Goal: Information Seeking & Learning: Learn about a topic

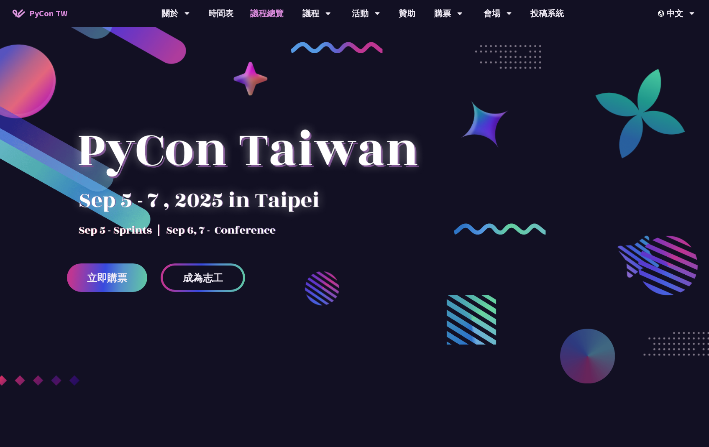
click at [273, 15] on link "議程總覽" at bounding box center [267, 13] width 50 height 27
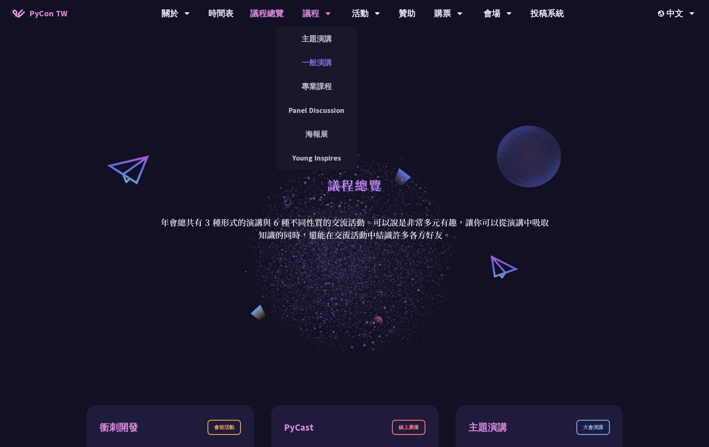
click at [317, 61] on link "一般演講" at bounding box center [316, 63] width 80 height 20
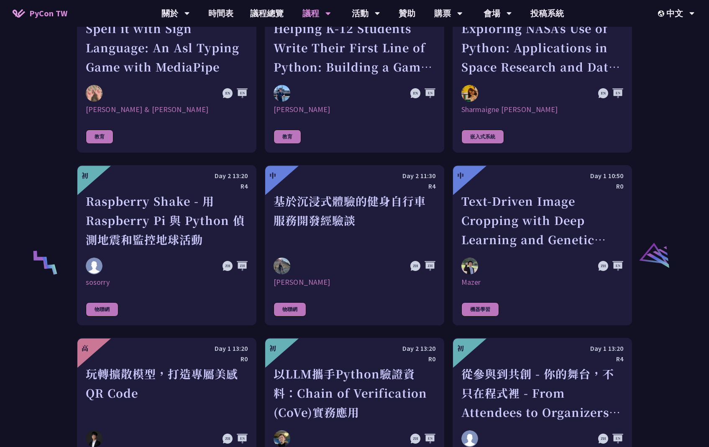
scroll to position [1810, 0]
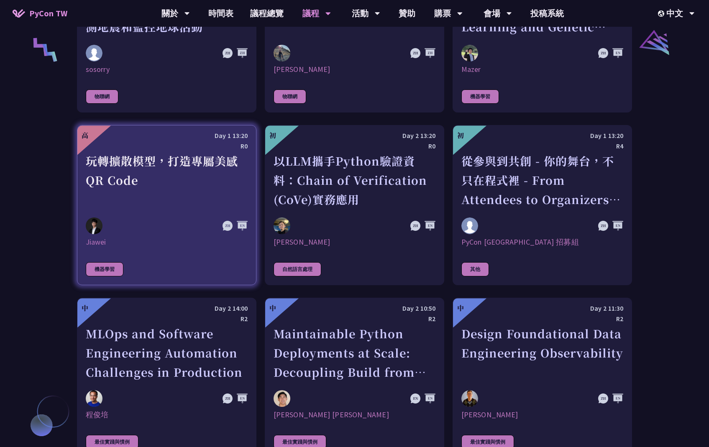
click at [188, 193] on div "玩轉擴散模型，打造專屬美感 QR Code" at bounding box center [167, 180] width 162 height 58
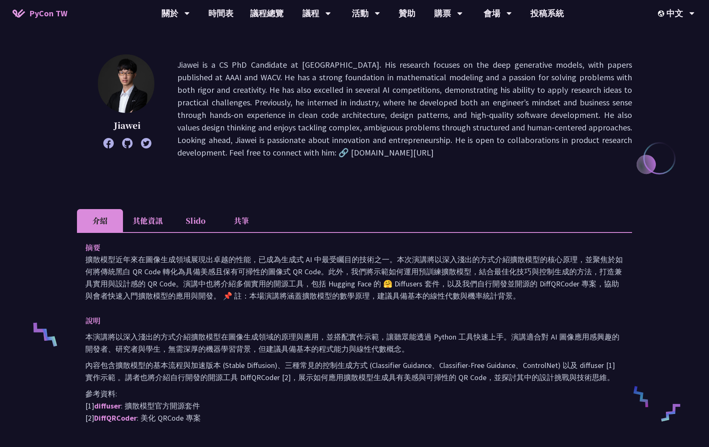
scroll to position [179, 0]
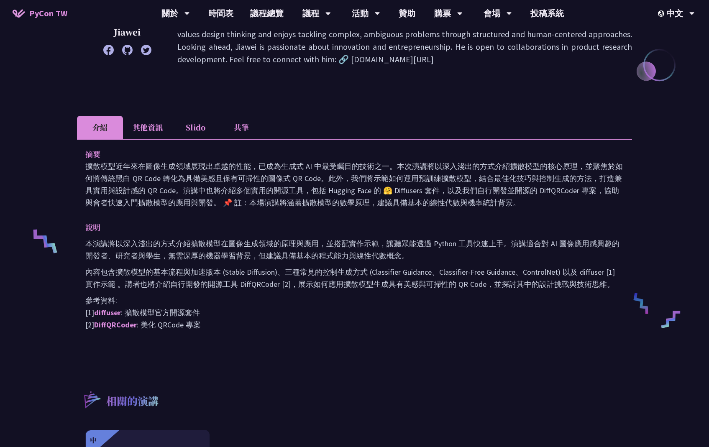
click at [152, 124] on li "其他資訊" at bounding box center [147, 127] width 49 height 23
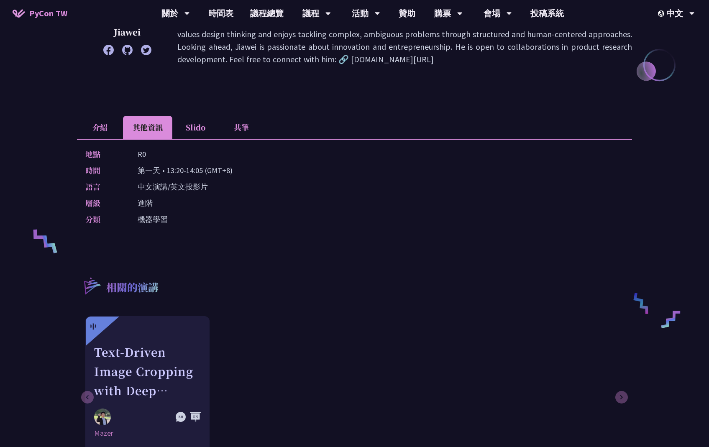
click at [185, 128] on li "Slido" at bounding box center [195, 127] width 46 height 23
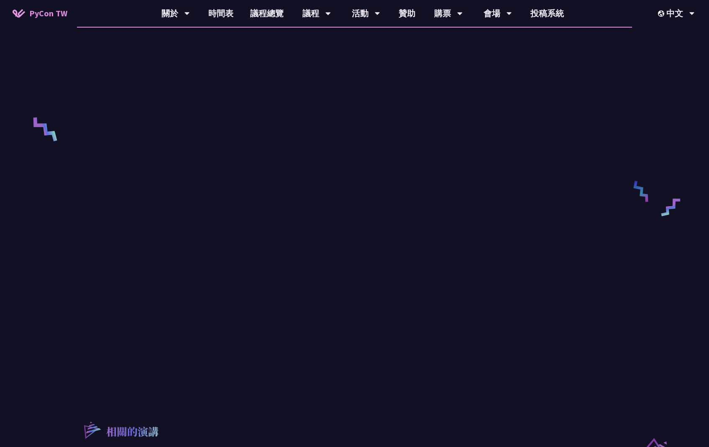
scroll to position [223, 0]
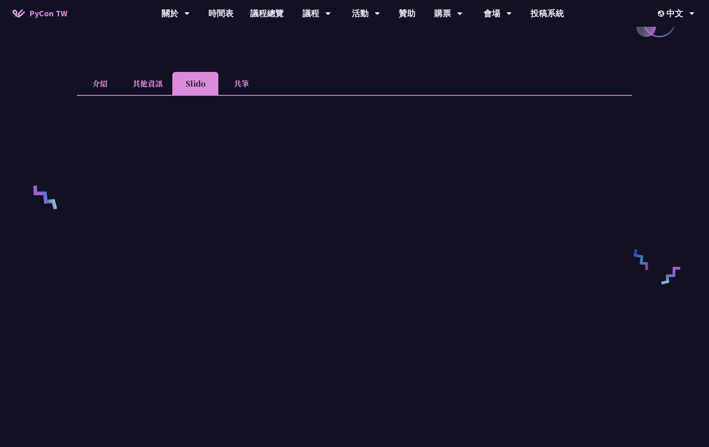
click at [249, 93] on li "共筆" at bounding box center [241, 83] width 46 height 23
click at [100, 85] on li "介紹" at bounding box center [100, 83] width 46 height 23
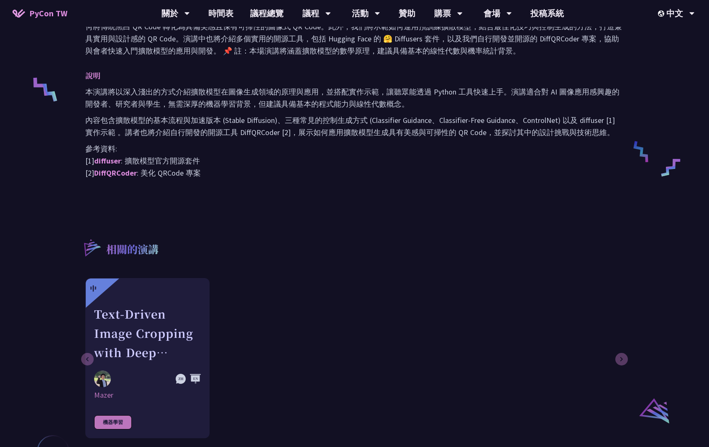
scroll to position [164, 0]
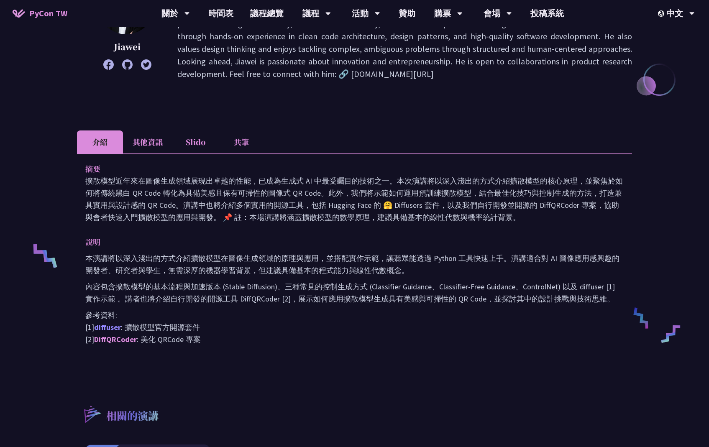
click at [110, 329] on link "diffuser" at bounding box center [107, 327] width 27 height 10
click at [129, 341] on link "DiffQRCoder" at bounding box center [115, 340] width 43 height 10
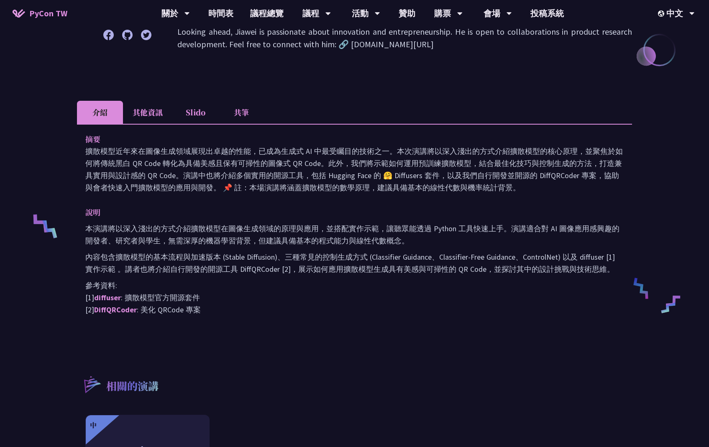
scroll to position [203, 0]
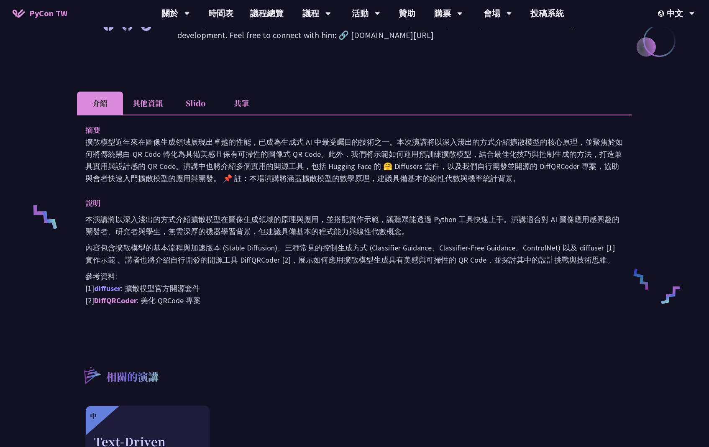
click at [104, 289] on link "diffuser" at bounding box center [107, 289] width 27 height 10
click at [119, 303] on link "DiffQRCoder" at bounding box center [115, 301] width 43 height 10
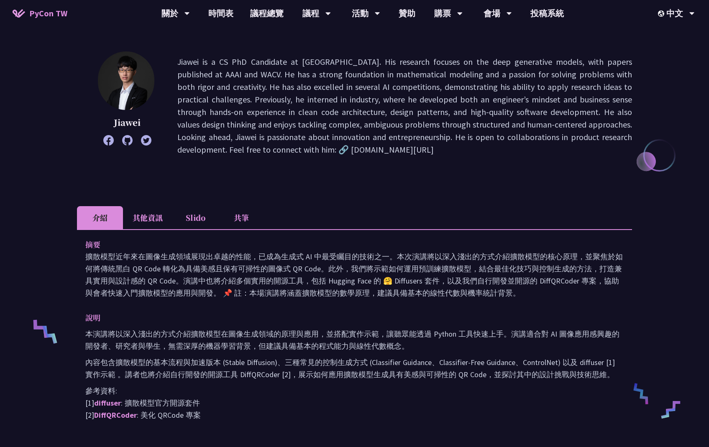
scroll to position [182, 0]
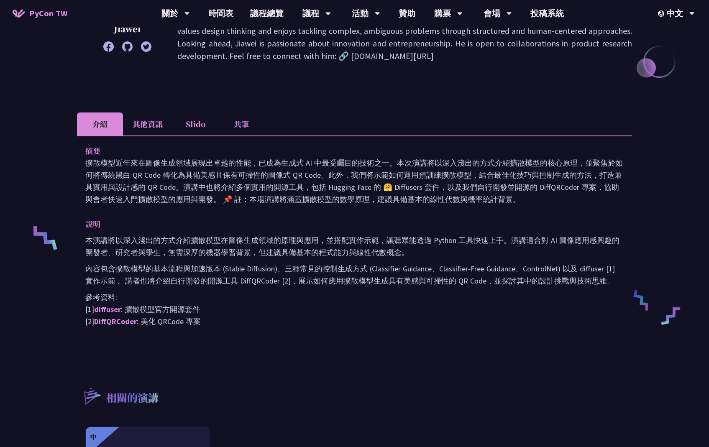
click at [145, 129] on li "其他資訊" at bounding box center [147, 124] width 49 height 23
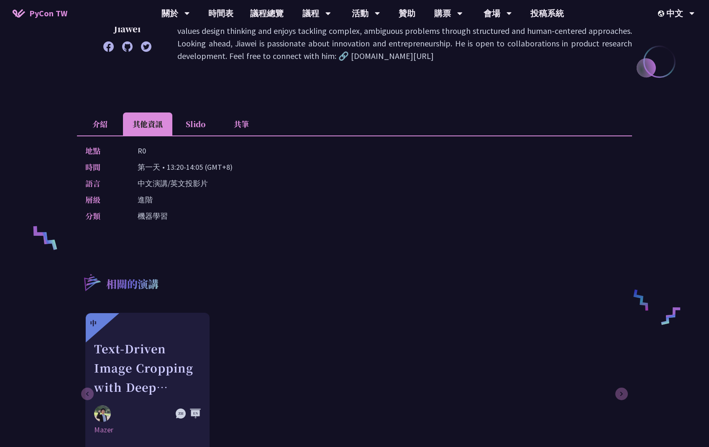
click at [100, 126] on li "介紹" at bounding box center [100, 124] width 46 height 23
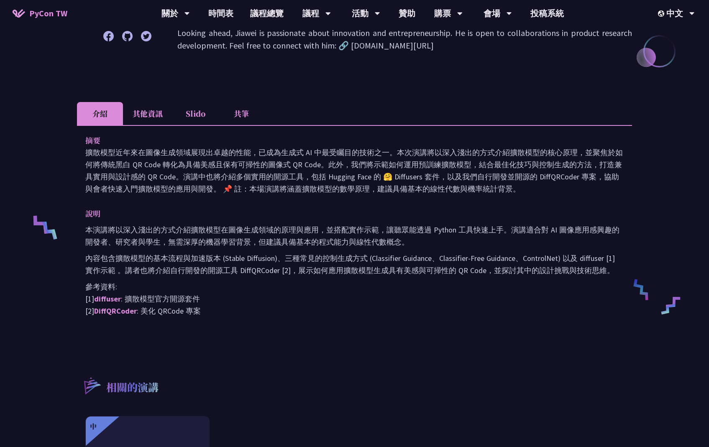
scroll to position [194, 0]
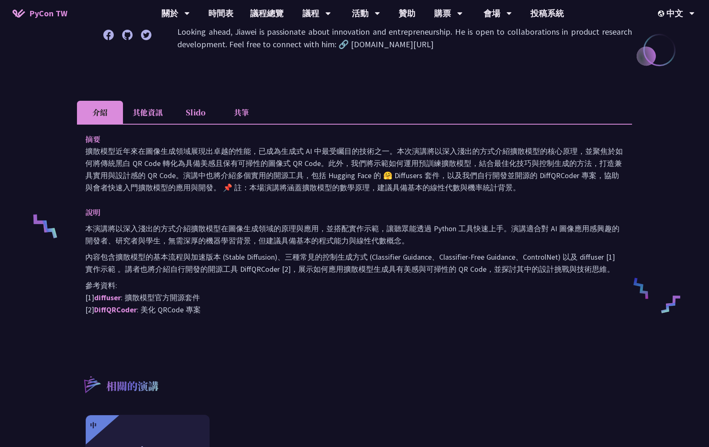
click at [243, 116] on li "共筆" at bounding box center [241, 112] width 46 height 23
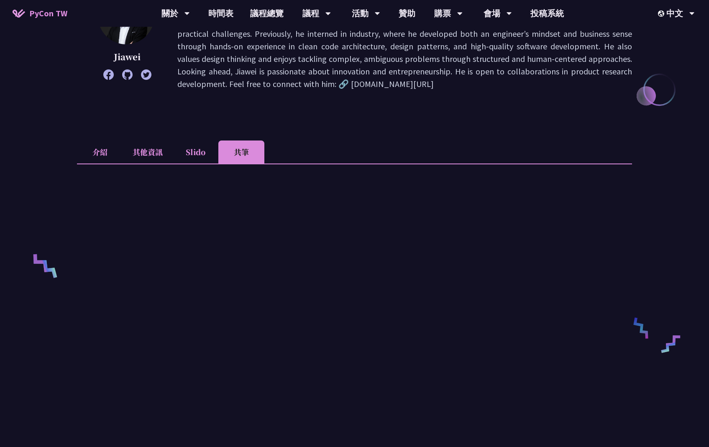
scroll to position [159, 0]
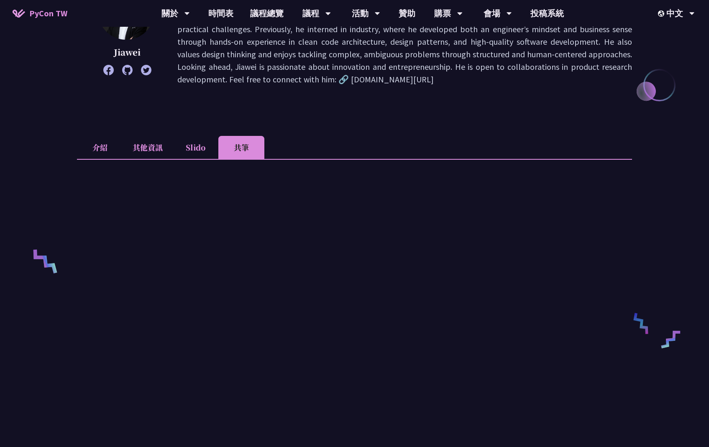
click at [146, 148] on li "其他資訊" at bounding box center [147, 147] width 49 height 23
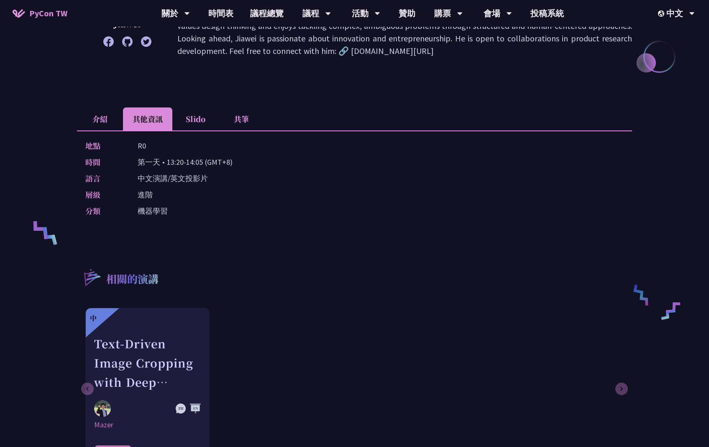
scroll to position [36, 0]
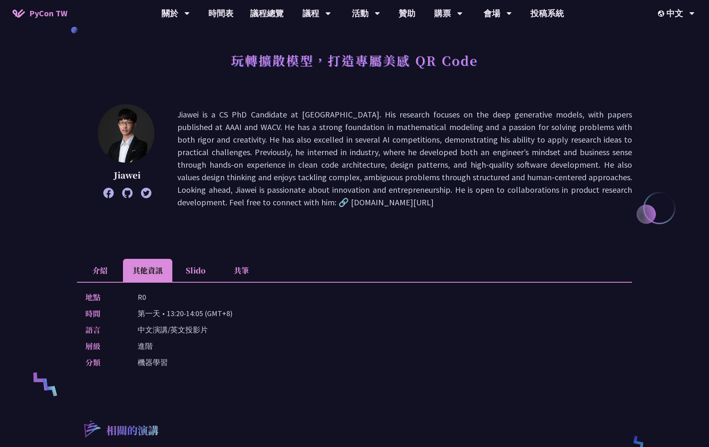
click at [92, 282] on div "地點 R0 時間 第一天 • 13:20-14:05 (GMT+8) 語言 中文演講/英文投影片 層級 進階 分類 機器學習" at bounding box center [354, 331] width 555 height 99
click at [101, 277] on li "介紹" at bounding box center [100, 270] width 46 height 23
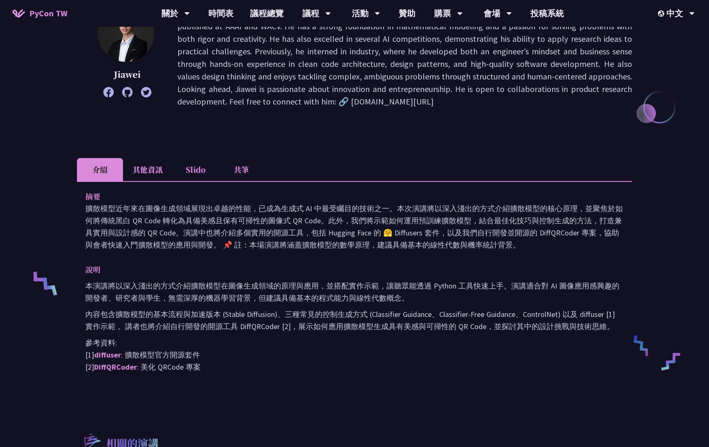
scroll to position [160, 0]
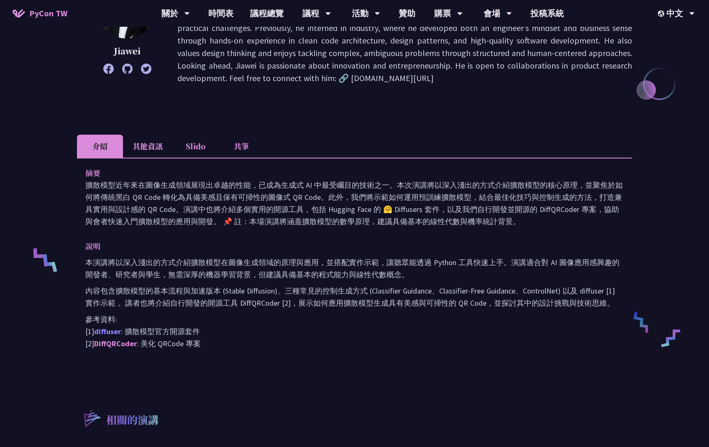
click at [112, 333] on link "diffuser" at bounding box center [107, 332] width 27 height 10
